Goal: Information Seeking & Learning: Learn about a topic

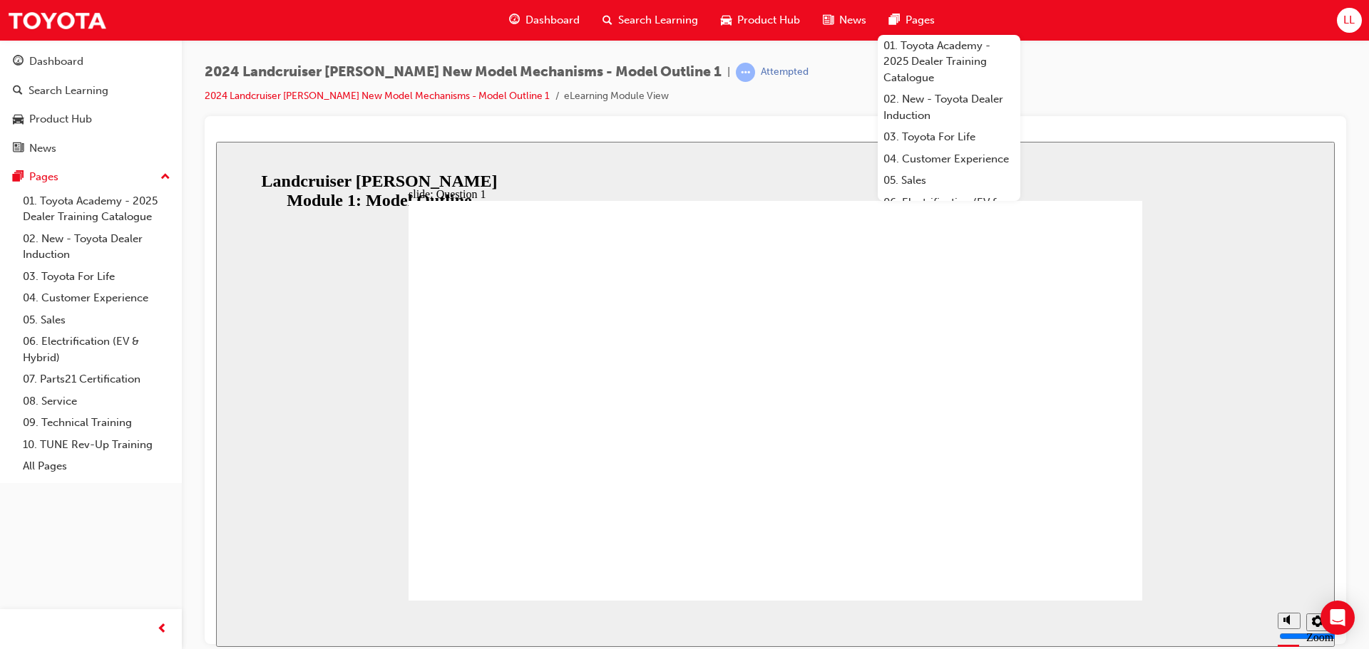
radio input "true"
drag, startPoint x: 574, startPoint y: 487, endPoint x: 1059, endPoint y: 553, distance: 489.9
radio input "true"
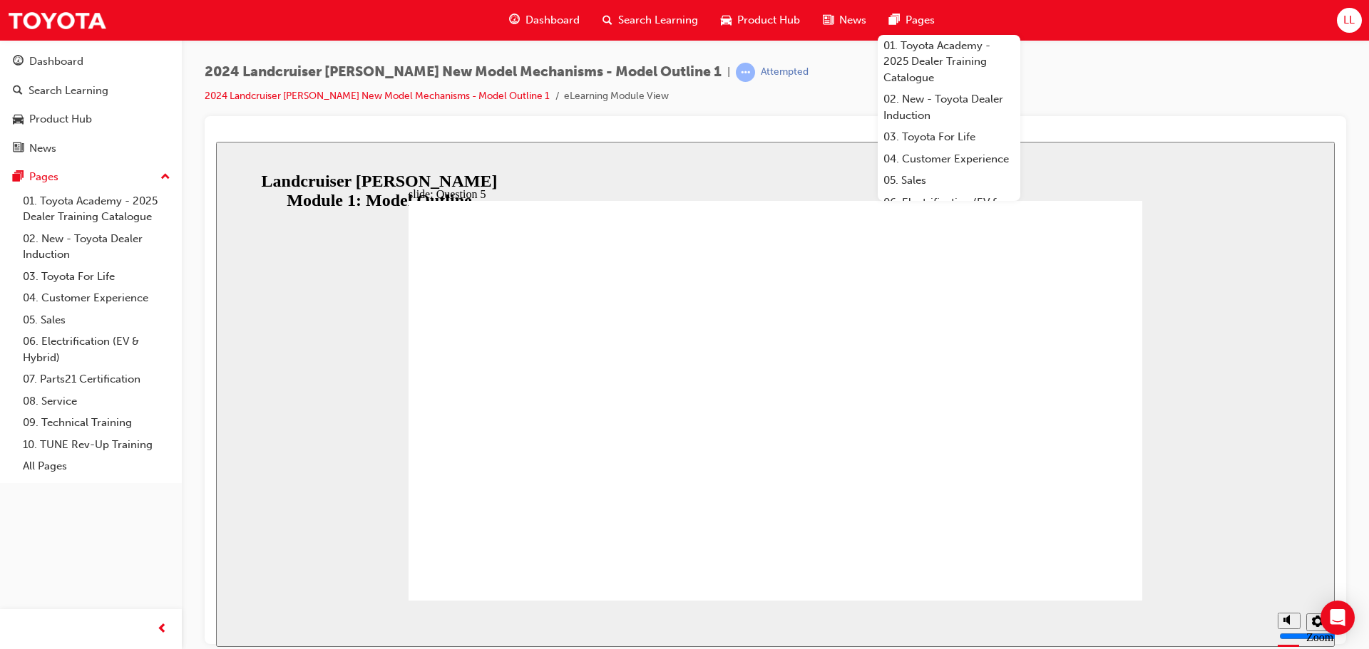
radio input "true"
radio input "false"
radio input "true"
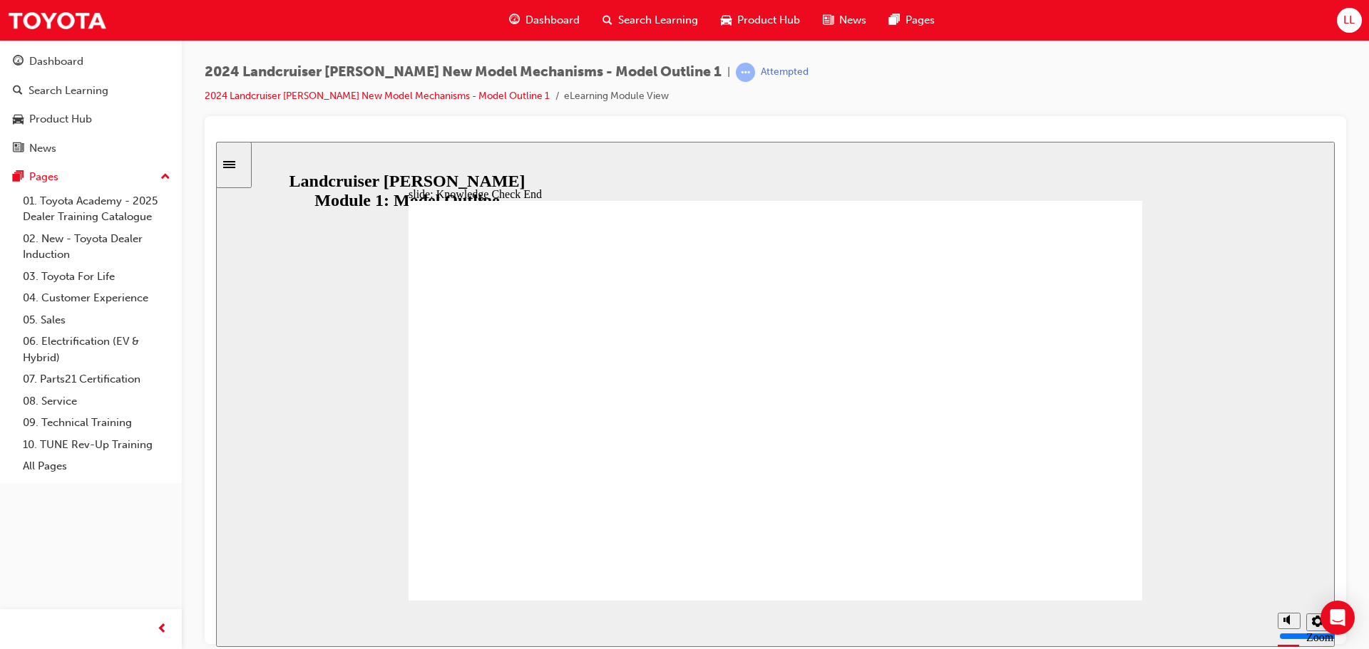
click at [1249, 184] on div "slide: Knowledge Check End Review the identified sections of this module again,…" at bounding box center [775, 393] width 1118 height 505
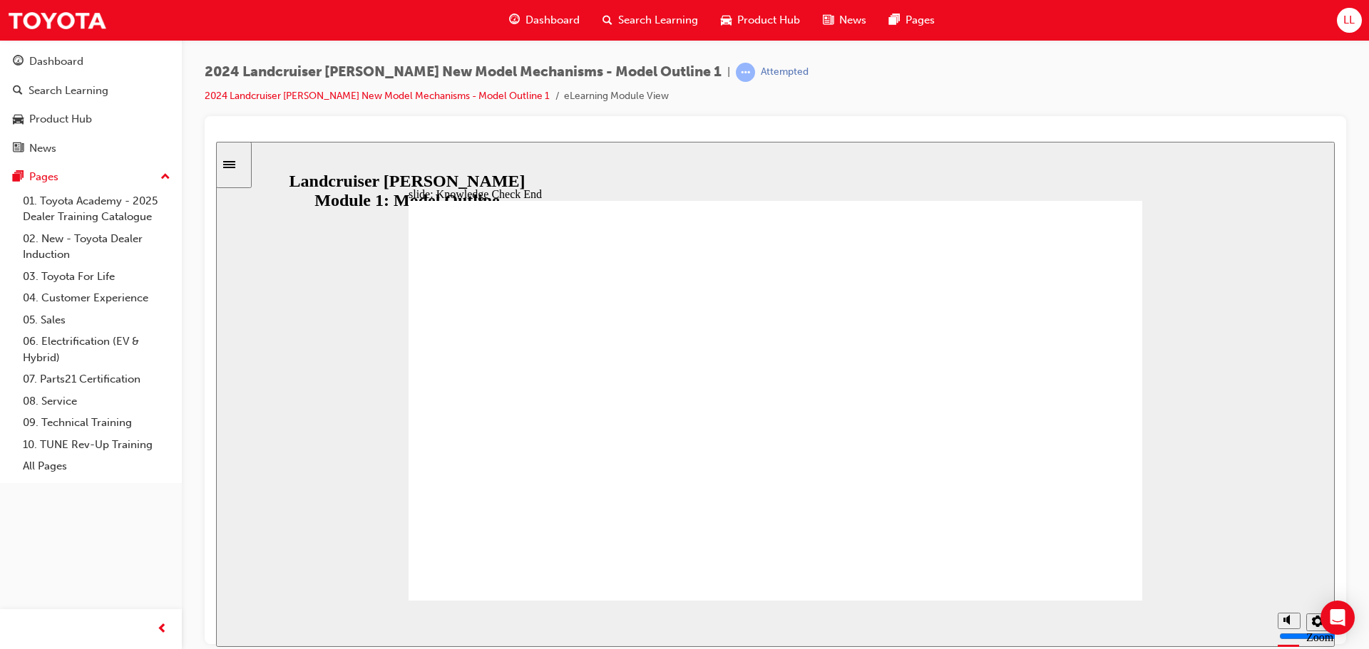
click at [235, 166] on icon "Sidebar Toggle" at bounding box center [229, 163] width 12 height 7
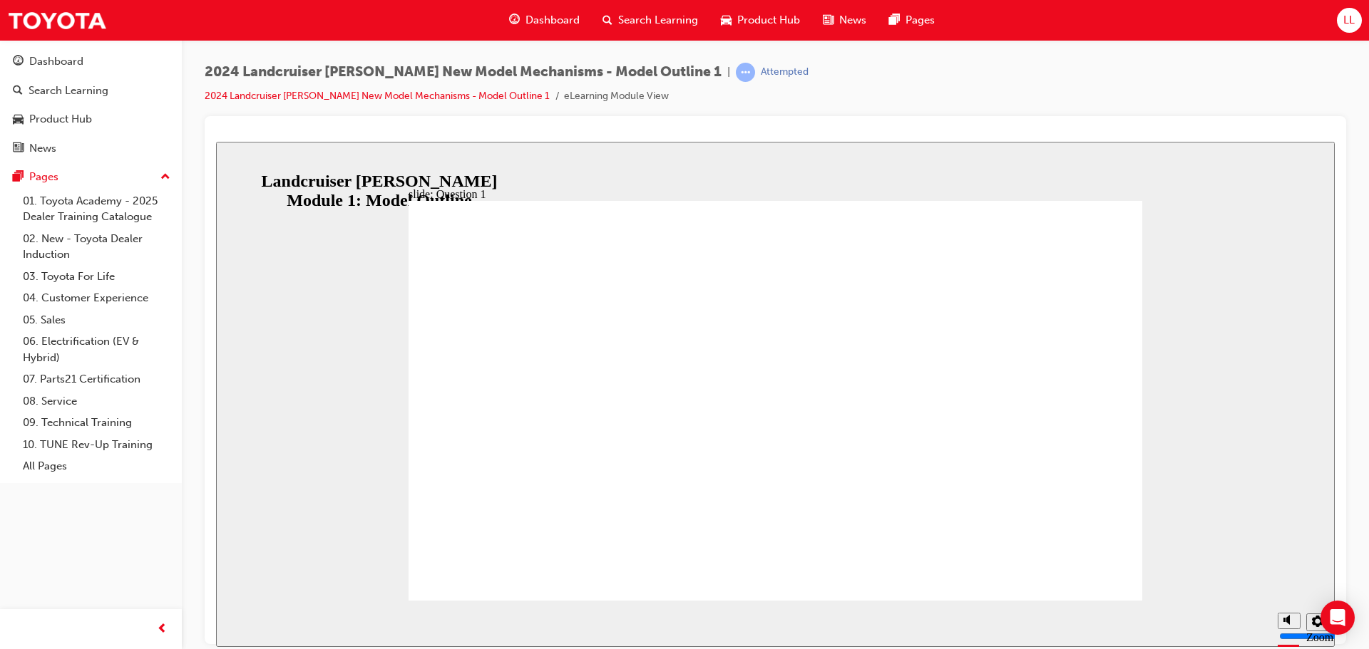
radio input "true"
drag, startPoint x: 593, startPoint y: 481, endPoint x: 1049, endPoint y: 542, distance: 460.3
radio input "true"
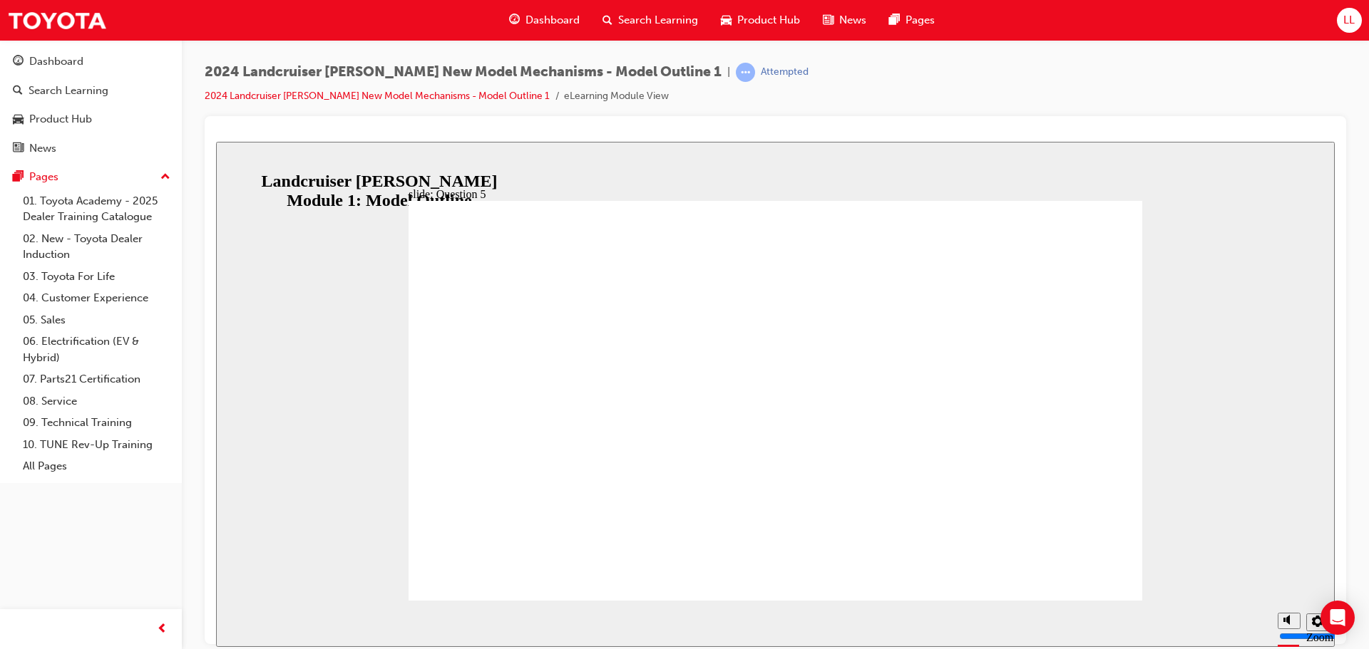
radio input "true"
